Goal: Book appointment/travel/reservation

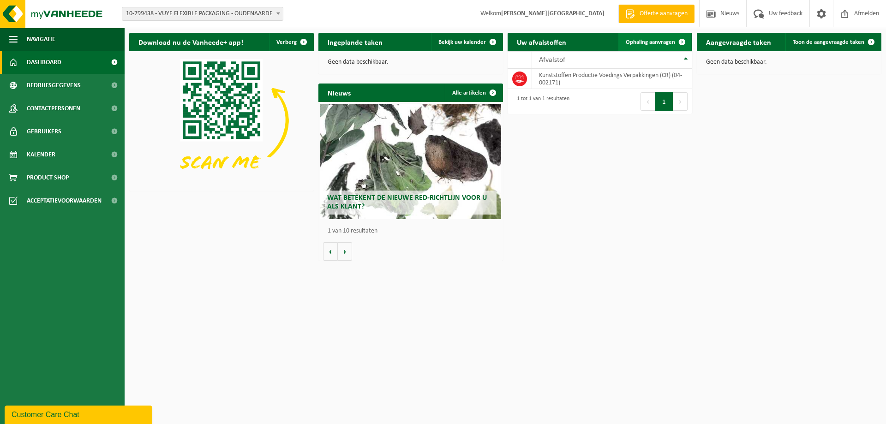
click at [652, 43] on span "Ophaling aanvragen" at bounding box center [649, 42] width 49 height 6
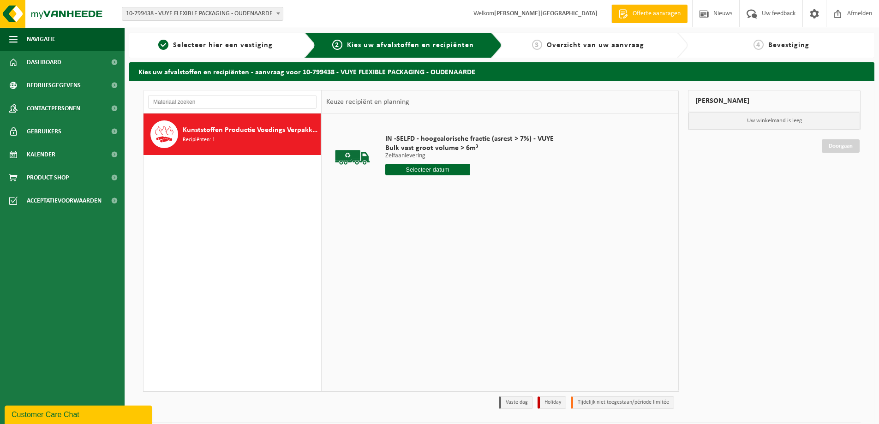
drag, startPoint x: 426, startPoint y: 166, endPoint x: 426, endPoint y: 172, distance: 6.0
click at [427, 166] on input "text" at bounding box center [427, 170] width 84 height 12
click at [458, 239] on div "12" at bounding box center [459, 236] width 16 height 15
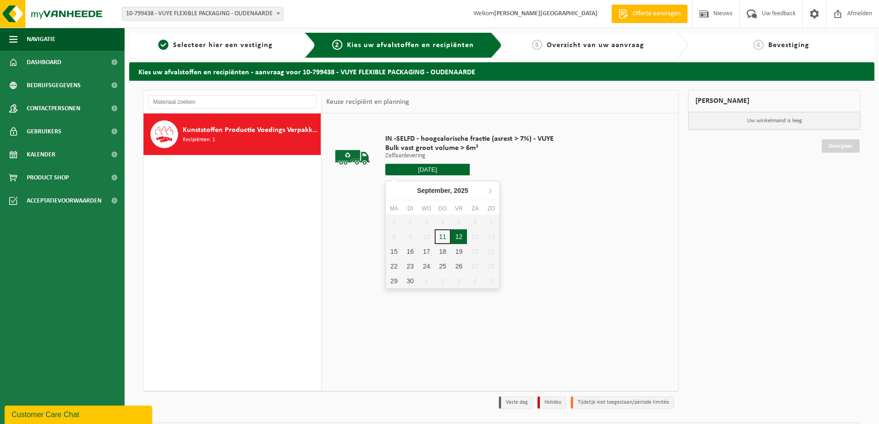
type input "Van 2025-09-12"
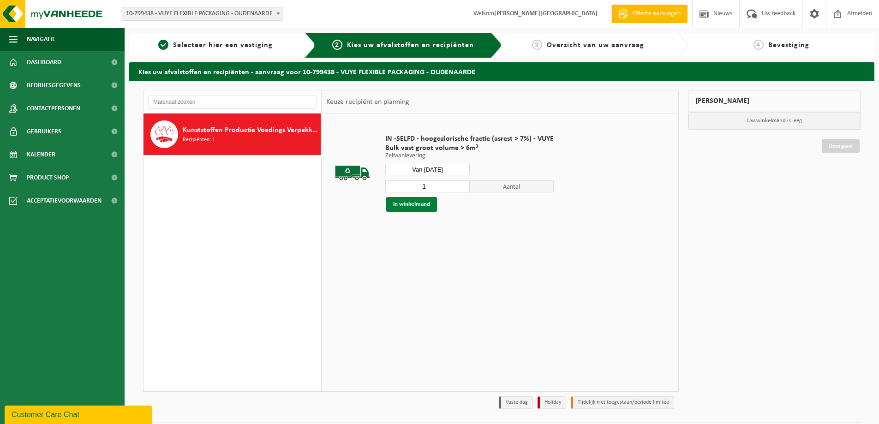
click at [409, 203] on button "In winkelmand" at bounding box center [411, 204] width 51 height 15
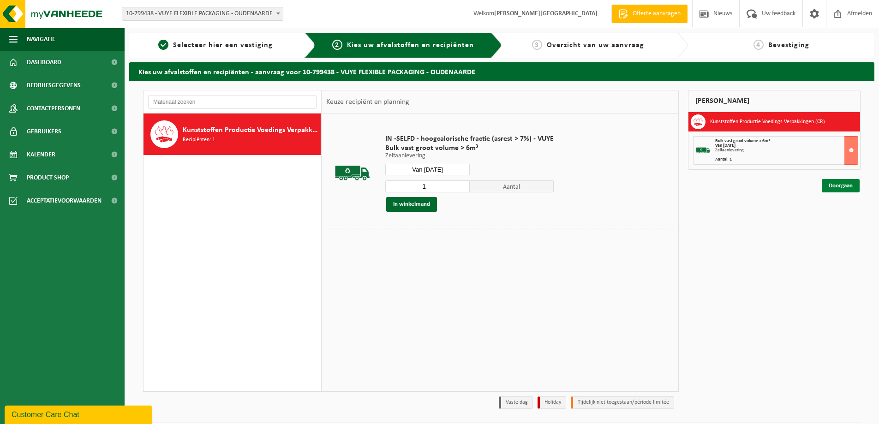
click at [842, 187] on link "Doorgaan" at bounding box center [840, 185] width 38 height 13
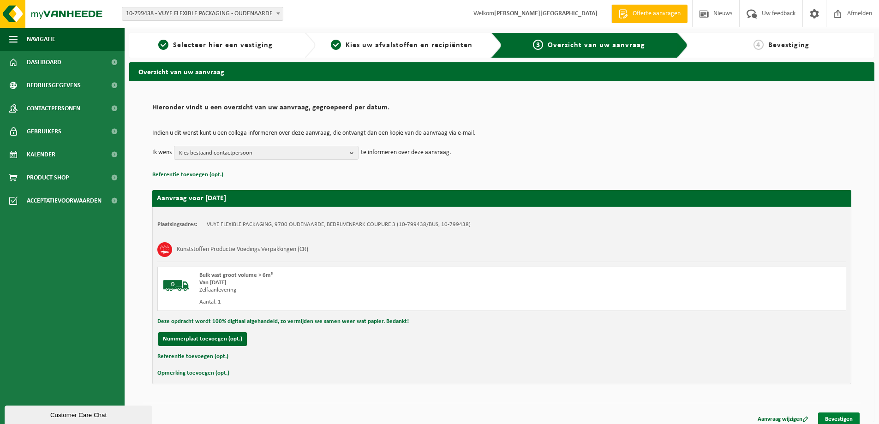
click at [839, 420] on link "Bevestigen" at bounding box center [839, 418] width 42 height 13
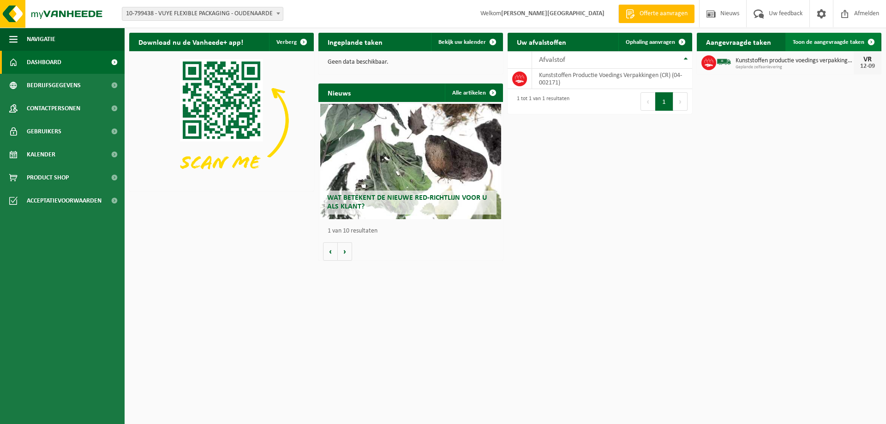
click at [809, 44] on span "Toon de aangevraagde taken" at bounding box center [827, 42] width 71 height 6
